Goal: Register for event/course

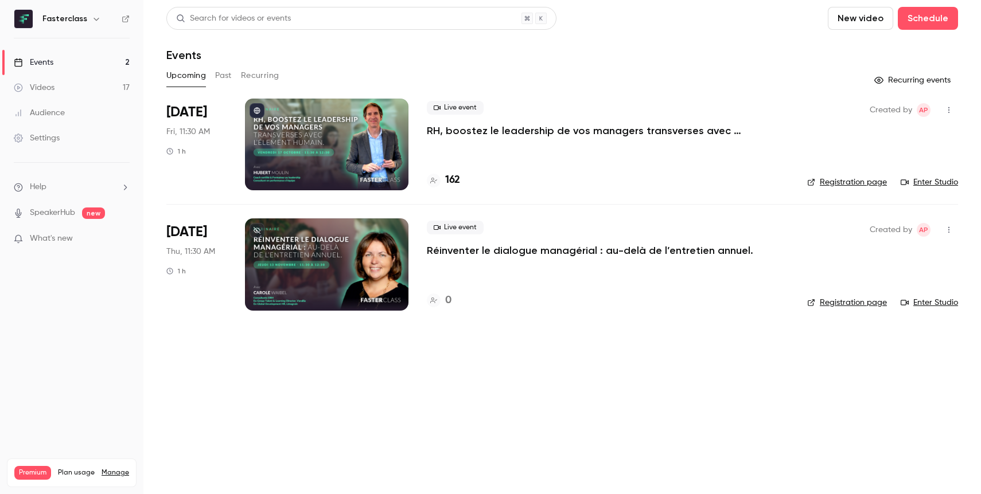
click at [456, 178] on h4 "162" at bounding box center [452, 180] width 15 height 15
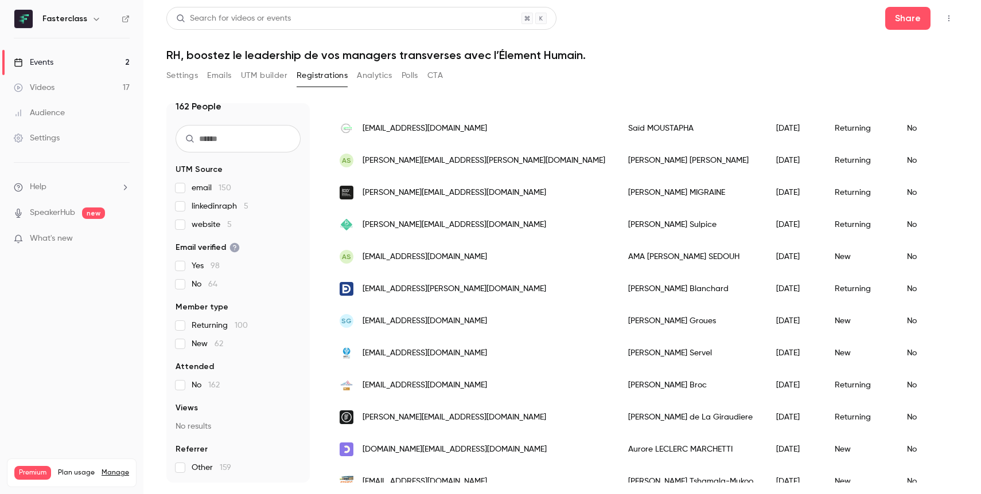
scroll to position [133, 0]
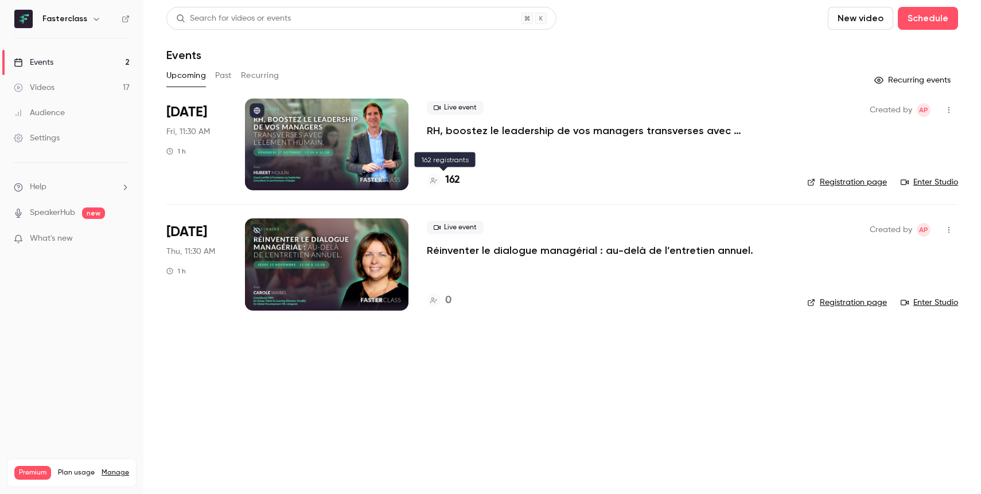
click at [452, 183] on h4 "162" at bounding box center [452, 180] width 15 height 15
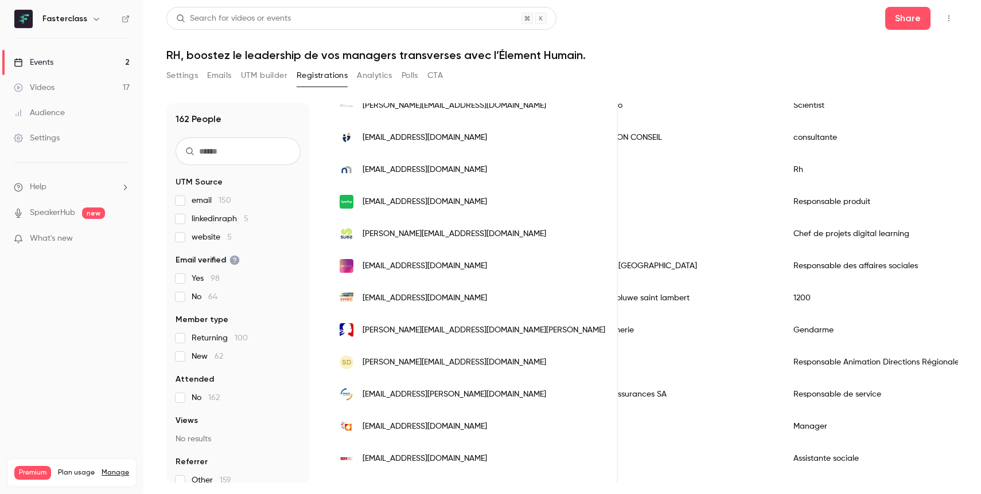
scroll to position [575, 0]
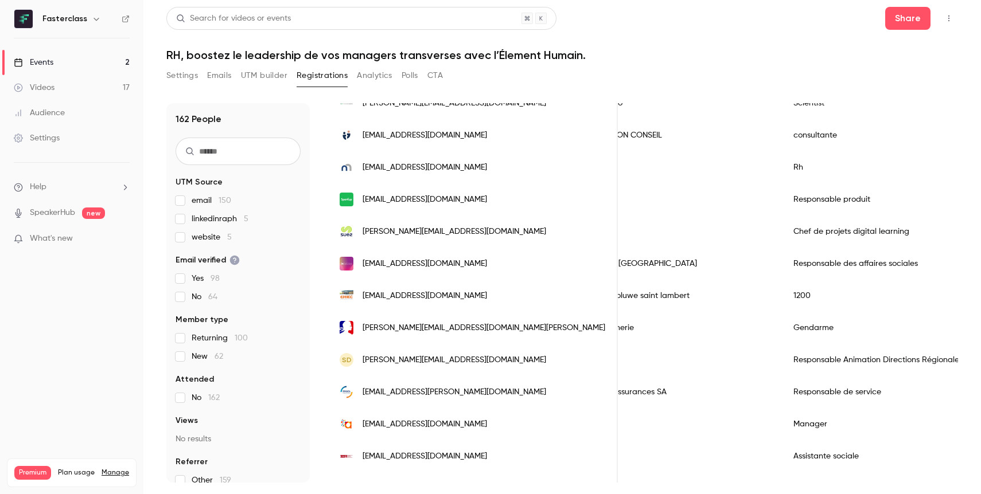
click at [106, 63] on link "Events 2" at bounding box center [71, 62] width 143 height 25
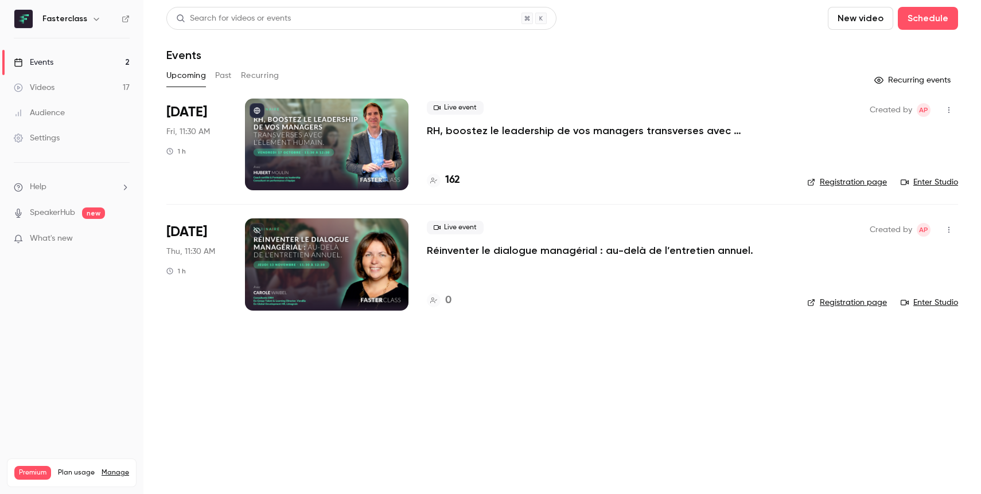
click at [299, 237] on div at bounding box center [326, 264] width 163 height 92
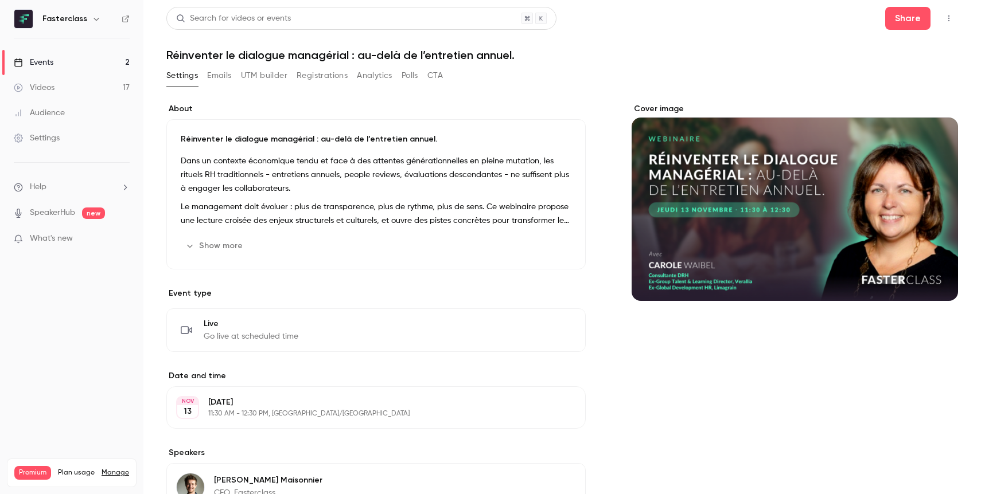
click at [952, 17] on icon "button" at bounding box center [948, 18] width 9 height 8
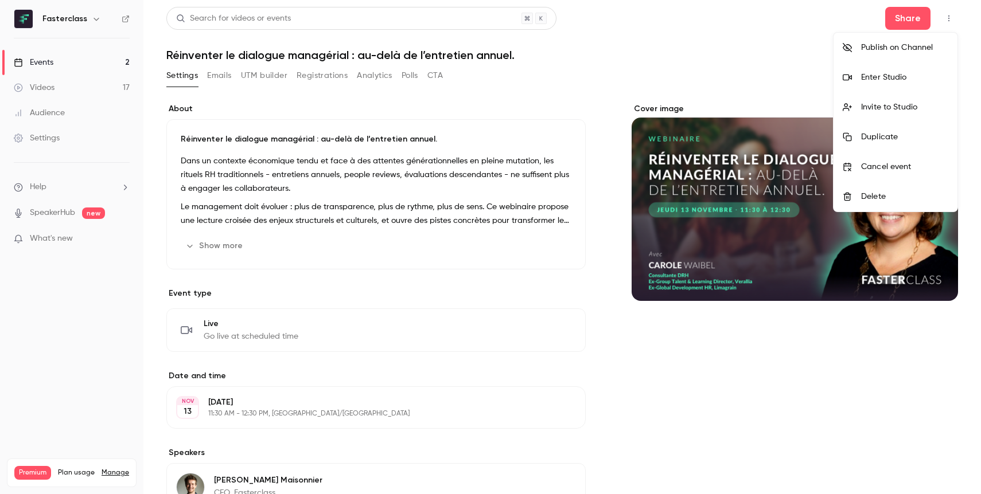
click at [732, 61] on div at bounding box center [490, 247] width 981 height 494
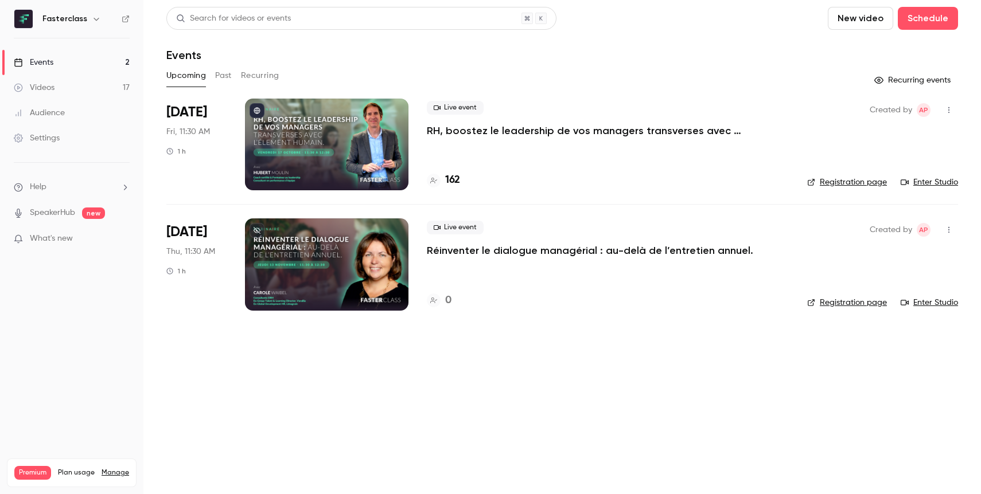
click at [838, 304] on link "Registration page" at bounding box center [847, 302] width 80 height 11
